Goal: Find specific page/section: Find specific page/section

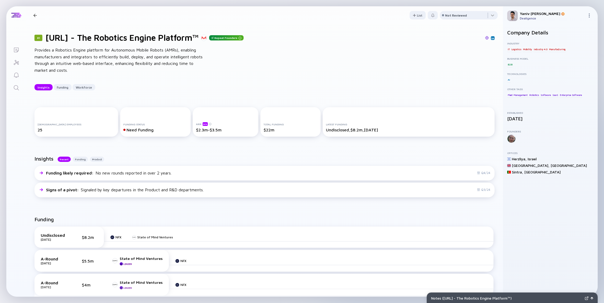
click at [19, 53] on link "Lists" at bounding box center [16, 49] width 20 height 13
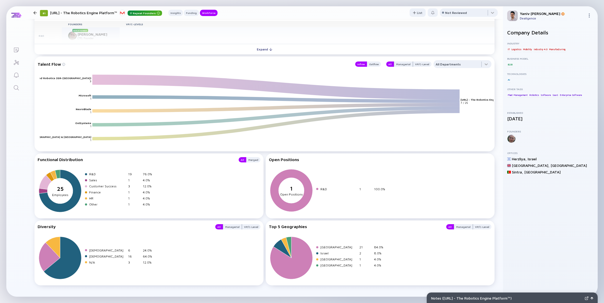
scroll to position [574, 0]
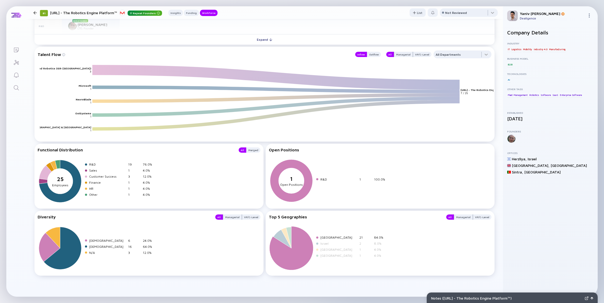
click at [298, 258] on icon at bounding box center [291, 249] width 44 height 44
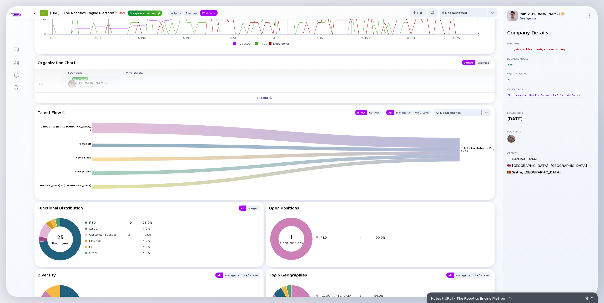
scroll to position [511, 0]
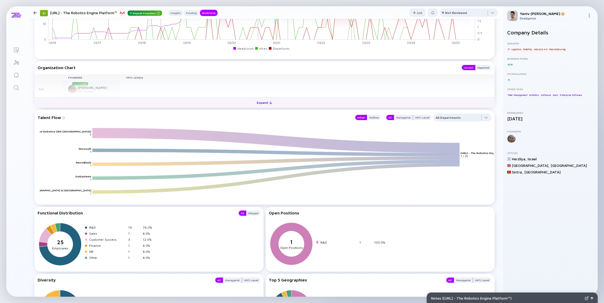
click at [263, 105] on div "Expand" at bounding box center [265, 103] width 22 height 8
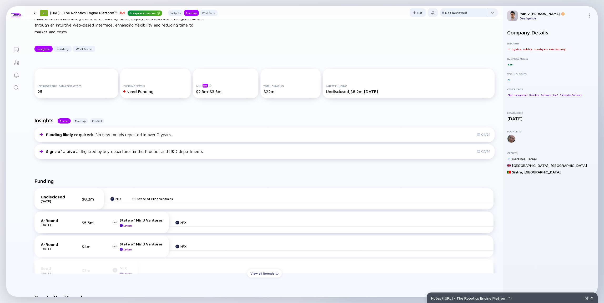
scroll to position [0, 0]
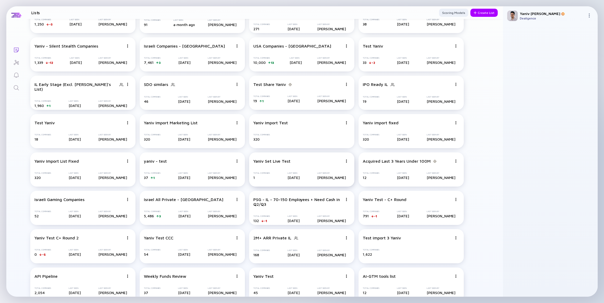
scroll to position [39, 0]
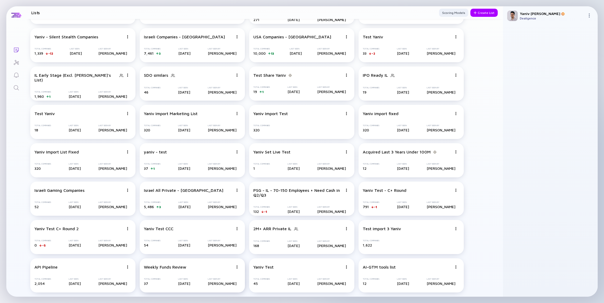
click at [206, 269] on div "Weekly Funds Review" at bounding box center [188, 267] width 89 height 5
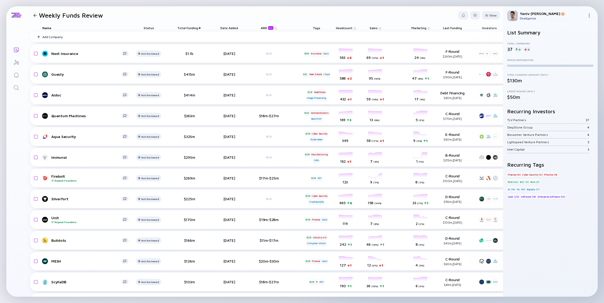
click at [56, 29] on div "Name" at bounding box center [85, 27] width 95 height 7
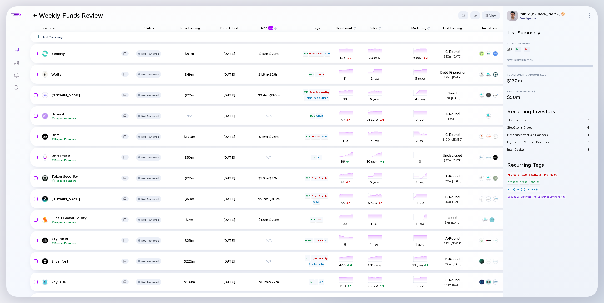
click at [56, 29] on div "Name" at bounding box center [85, 27] width 95 height 7
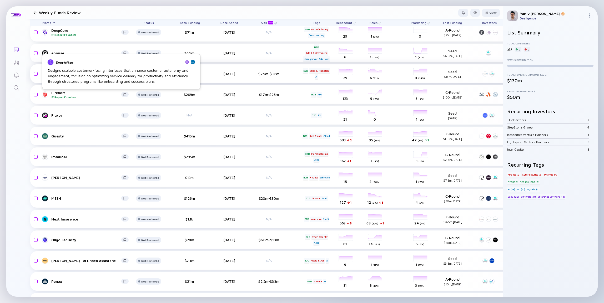
scroll to position [135, 0]
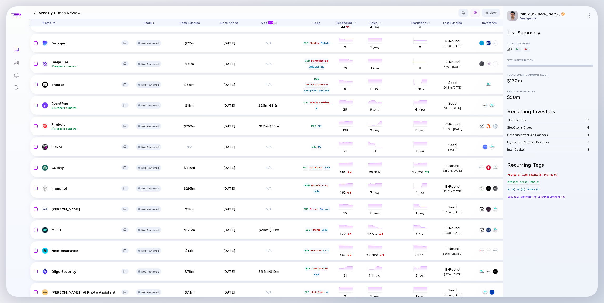
click at [475, 14] on div at bounding box center [475, 13] width 9 height 8
click at [454, 53] on div "Edit Filter" at bounding box center [459, 55] width 33 height 11
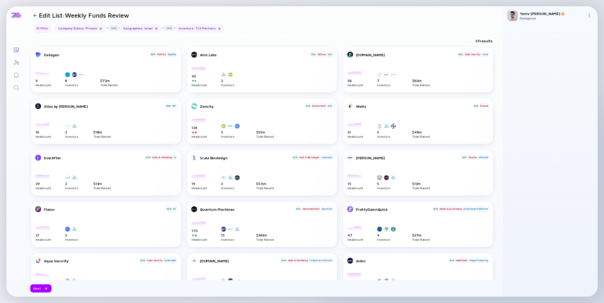
click at [44, 29] on div "Filter" at bounding box center [42, 28] width 18 height 8
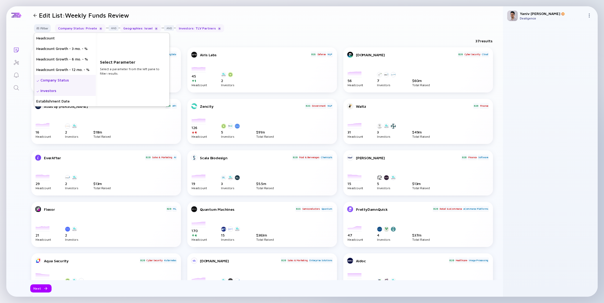
click at [76, 90] on div "Investors" at bounding box center [65, 91] width 62 height 11
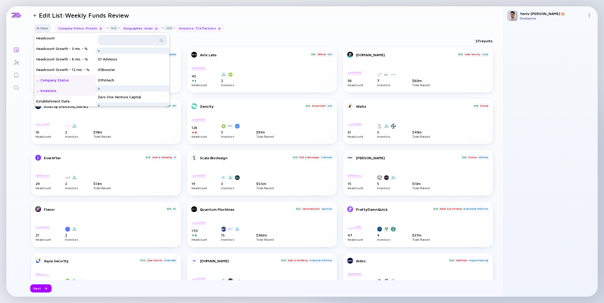
click at [151, 38] on input "text" at bounding box center [129, 40] width 57 height 5
click at [162, 51] on div "TLV Partners" at bounding box center [133, 53] width 74 height 11
click at [132, 37] on div "TLV" at bounding box center [132, 40] width 69 height 11
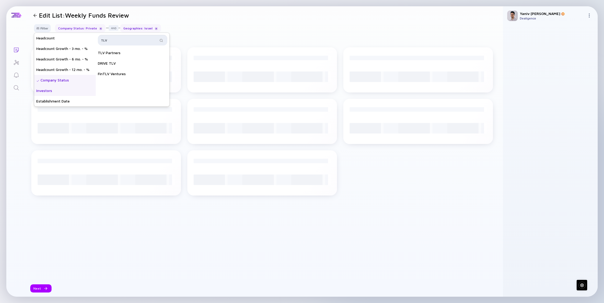
click at [133, 39] on input "TLV" at bounding box center [129, 40] width 57 height 5
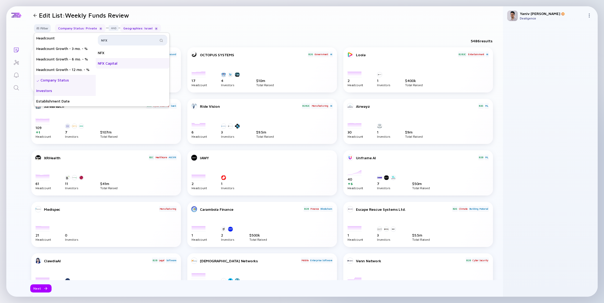
type input "NFX"
click at [128, 62] on div "NFX Capital" at bounding box center [133, 63] width 74 height 11
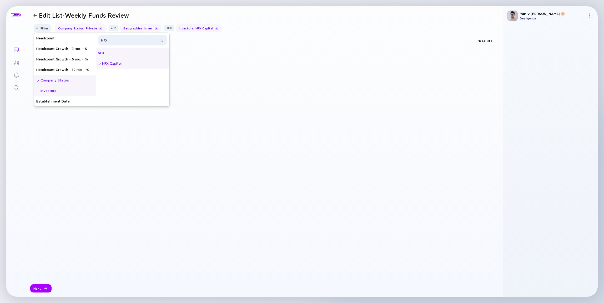
click at [128, 55] on div "NFX" at bounding box center [133, 53] width 74 height 11
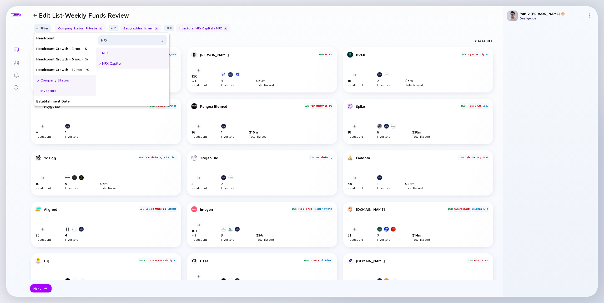
click at [205, 37] on div "64 results" at bounding box center [264, 42] width 477 height 11
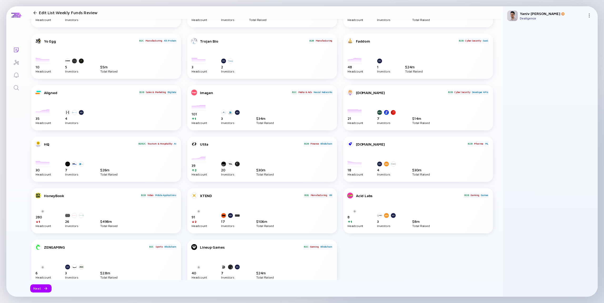
scroll to position [131, 0]
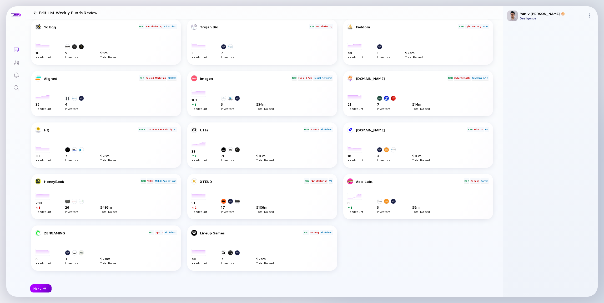
click at [40, 289] on div "Next" at bounding box center [40, 289] width 21 height 8
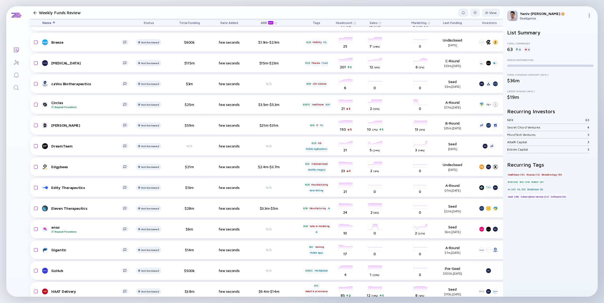
scroll to position [84, 0]
